Goal: Go to known website: Access a specific website the user already knows

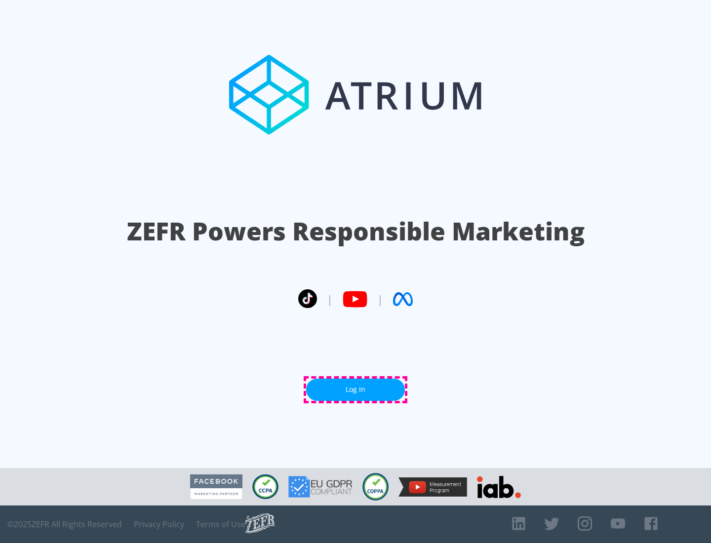
click at [356, 390] on link "Log In" at bounding box center [355, 390] width 99 height 22
